Goal: Task Accomplishment & Management: Use online tool/utility

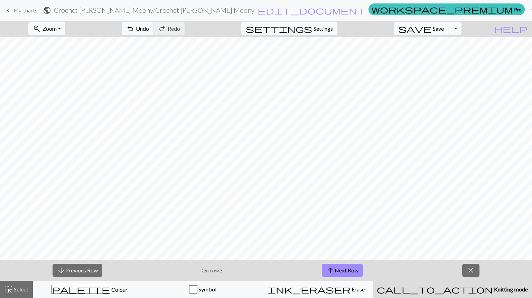
click at [332, 267] on span "arrow_upward" at bounding box center [330, 271] width 8 height 10
click at [342, 267] on button "arrow_upward Next Row" at bounding box center [342, 270] width 41 height 13
click at [444, 25] on span "Save" at bounding box center [438, 28] width 11 height 7
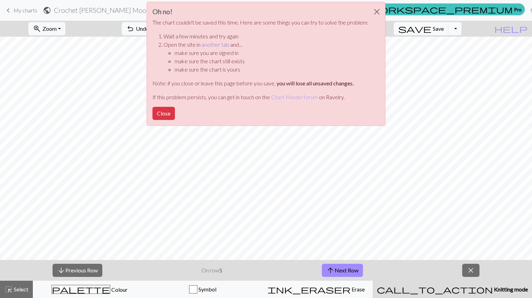
click at [215, 45] on link "another tab" at bounding box center [216, 44] width 28 height 7
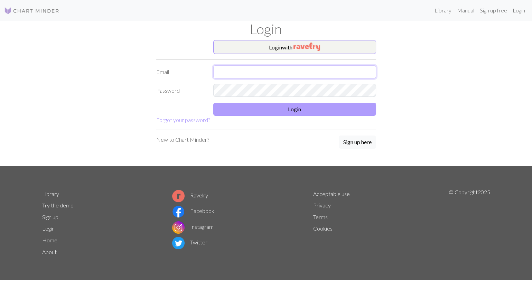
type input "[EMAIL_ADDRESS][DOMAIN_NAME]"
click at [229, 107] on button "Login" at bounding box center [294, 109] width 163 height 13
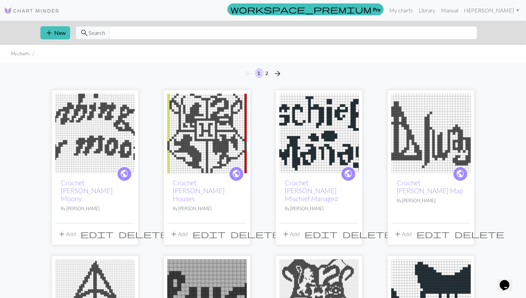
click at [71, 151] on img at bounding box center [95, 134] width 80 height 80
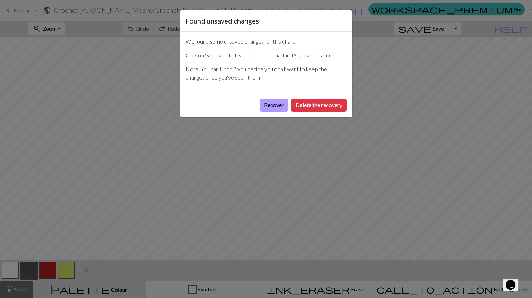
click at [276, 104] on button "Recover" at bounding box center [274, 105] width 29 height 13
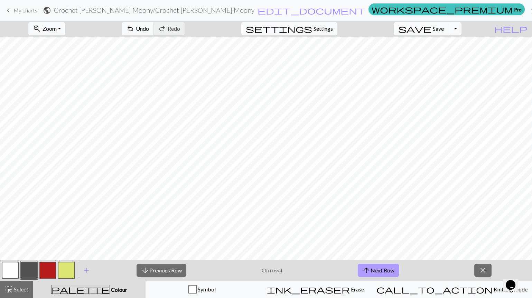
click at [364, 267] on span "arrow_upward" at bounding box center [366, 271] width 8 height 10
click at [444, 31] on span "Save" at bounding box center [438, 28] width 11 height 7
click at [22, 8] on span "My charts" at bounding box center [25, 10] width 24 height 7
